Goal: Find contact information: Find contact information

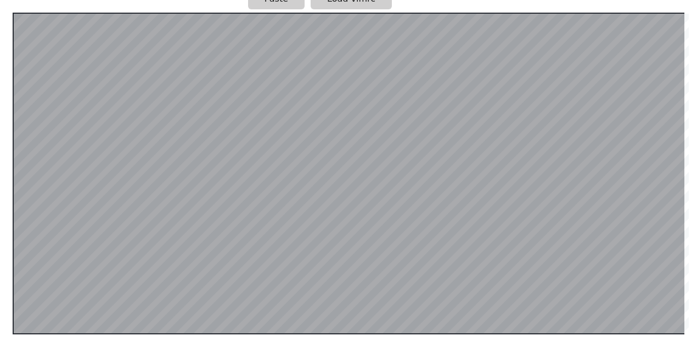
scroll to position [226, 0]
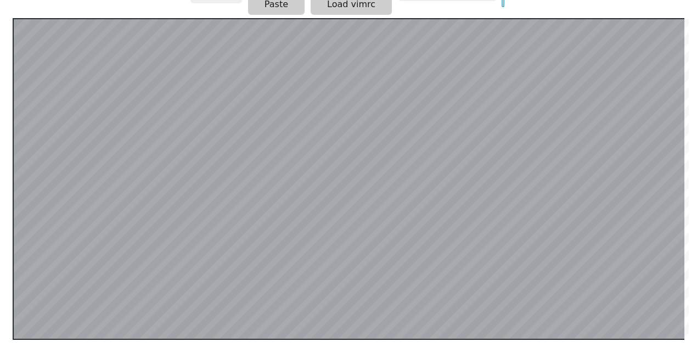
scroll to position [221, 0]
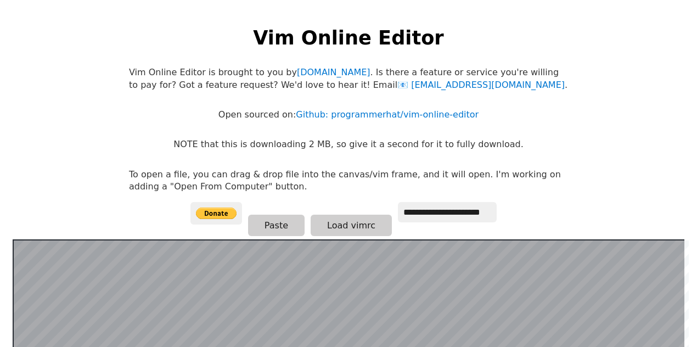
scroll to position [219, 0]
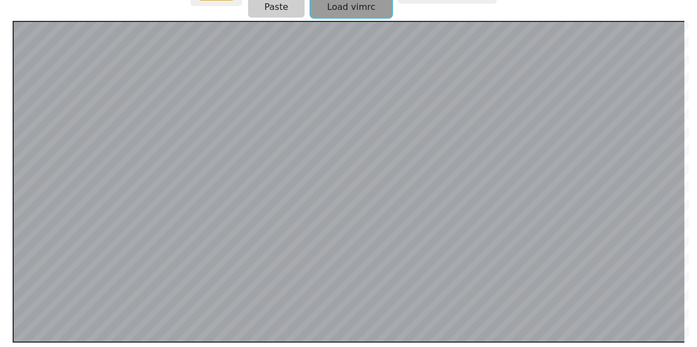
click at [346, 16] on button "Load vimrc" at bounding box center [351, 6] width 81 height 21
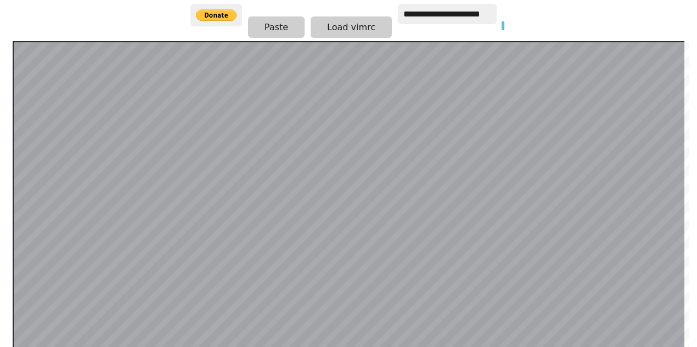
scroll to position [198, 0]
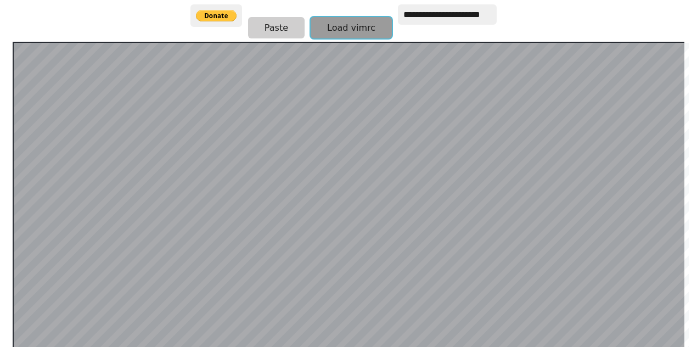
click at [351, 32] on button "Load vimrc" at bounding box center [351, 27] width 81 height 21
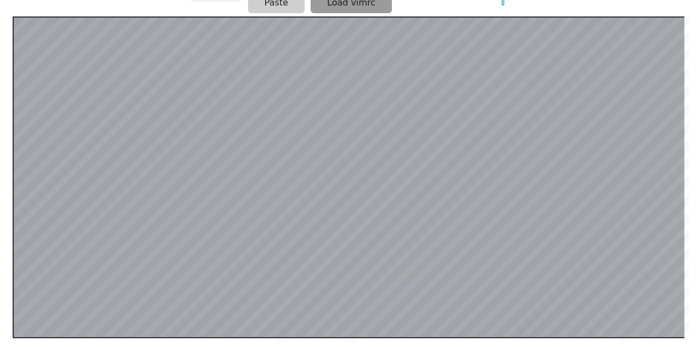
scroll to position [0, 0]
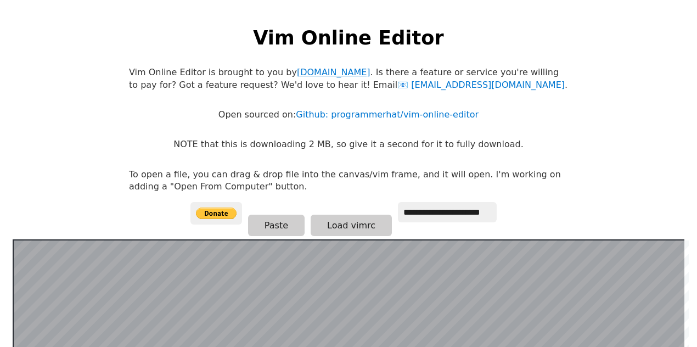
click at [327, 74] on link "[DOMAIN_NAME]" at bounding box center [334, 72] width 74 height 10
click at [398, 85] on link "[EMAIL_ADDRESS][DOMAIN_NAME]" at bounding box center [481, 85] width 167 height 10
click at [409, 115] on link "Github: programmerhat/vim-online-editor" at bounding box center [387, 114] width 183 height 10
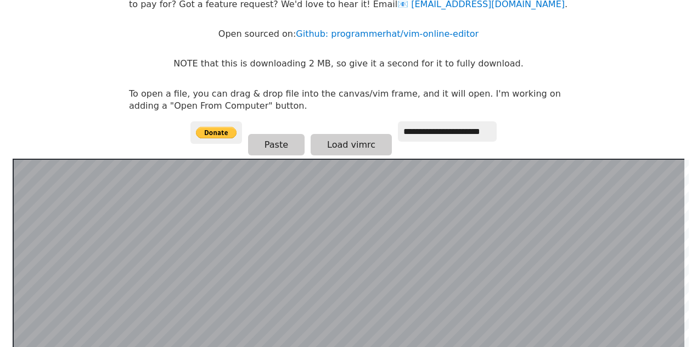
scroll to position [71, 0]
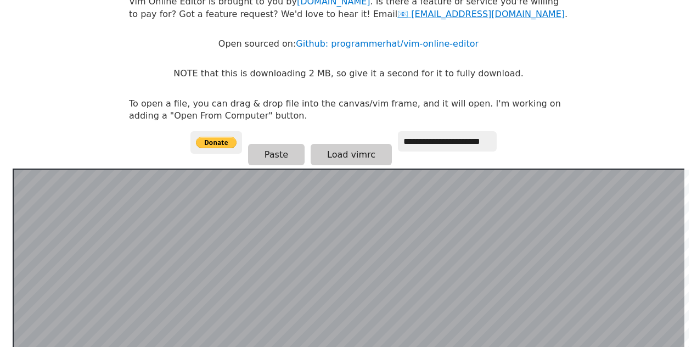
click at [398, 17] on link "[EMAIL_ADDRESS][DOMAIN_NAME]" at bounding box center [481, 14] width 167 height 10
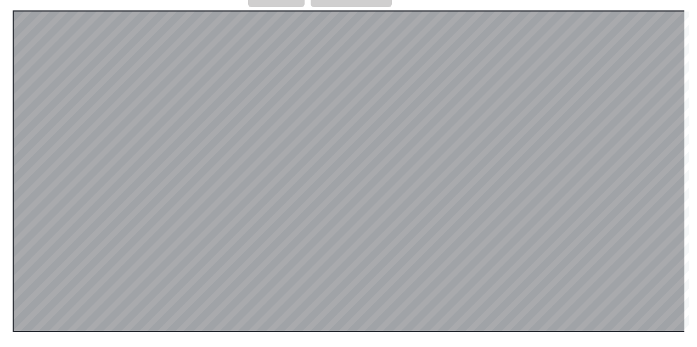
scroll to position [228, 0]
